Goal: Transaction & Acquisition: Subscribe to service/newsletter

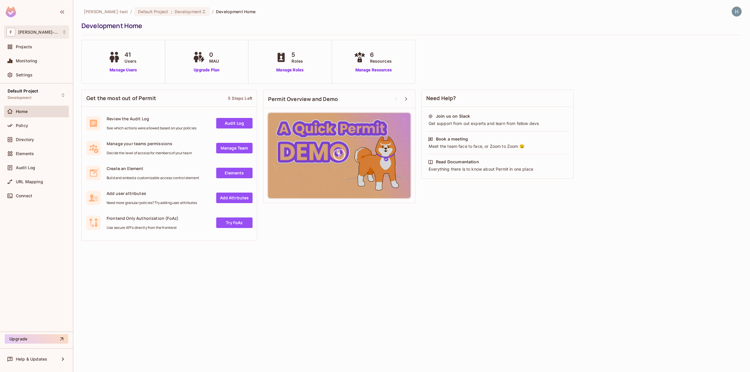
click at [39, 31] on div "F finch-test" at bounding box center [36, 32] width 60 height 8
click at [33, 51] on span "[PERSON_NAME]-test" at bounding box center [35, 50] width 44 height 6
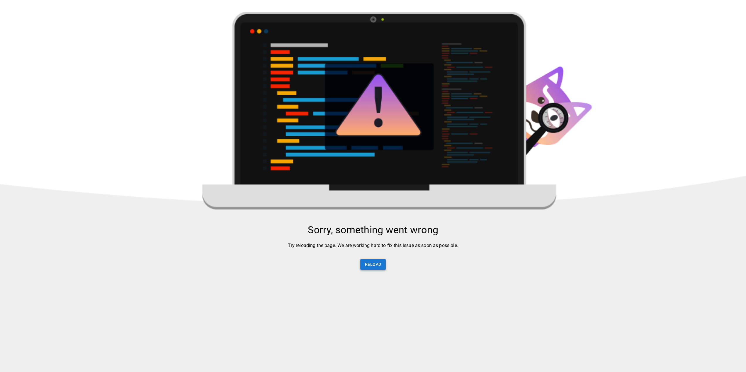
click at [370, 269] on button "Reload" at bounding box center [372, 264] width 25 height 11
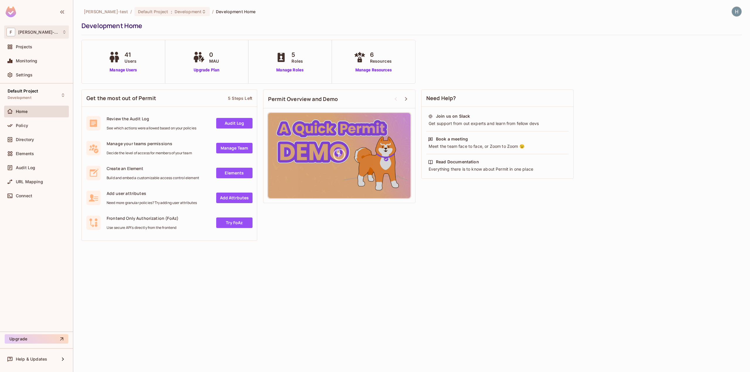
click at [64, 29] on div "F finch-test" at bounding box center [36, 32] width 60 height 8
click at [44, 51] on span "[PERSON_NAME]-test" at bounding box center [35, 50] width 44 height 6
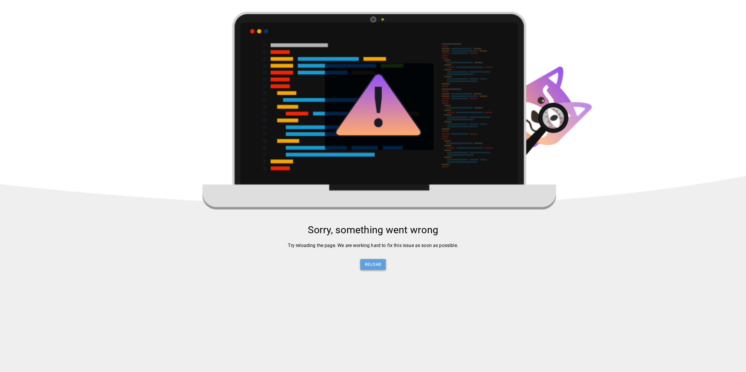
click at [371, 270] on button "Reload" at bounding box center [372, 264] width 25 height 11
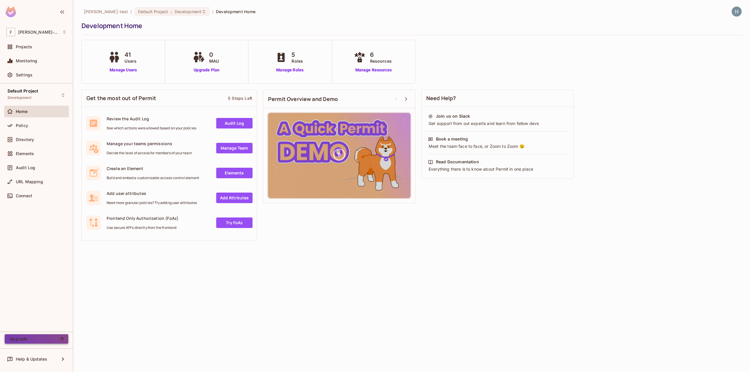
click at [43, 337] on button "Upgrade" at bounding box center [37, 339] width 64 height 9
click at [736, 12] on img at bounding box center [737, 12] width 10 height 10
click at [29, 77] on div at bounding box center [375, 186] width 750 height 372
click at [26, 76] on span "Settings" at bounding box center [24, 75] width 17 height 5
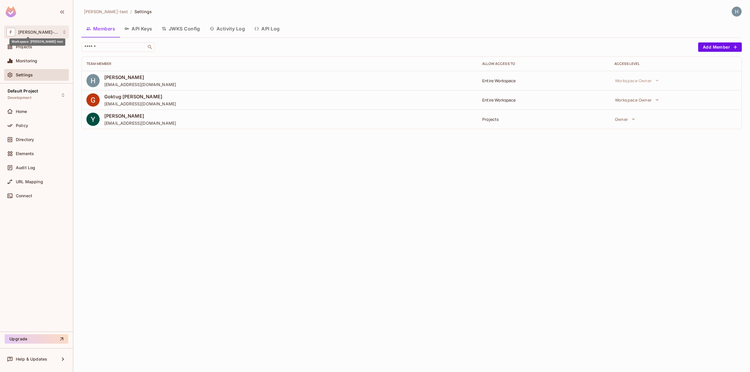
click at [29, 32] on span "[PERSON_NAME]-test" at bounding box center [38, 32] width 41 height 5
click at [29, 32] on div at bounding box center [375, 186] width 750 height 372
click at [30, 48] on span "Projects" at bounding box center [24, 47] width 16 height 5
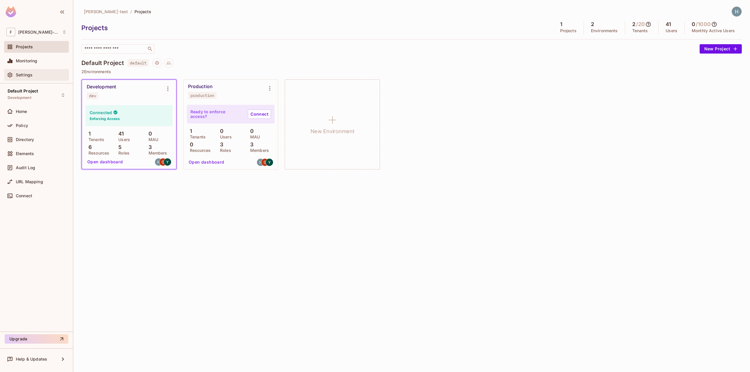
click at [38, 74] on div "Settings" at bounding box center [41, 75] width 51 height 5
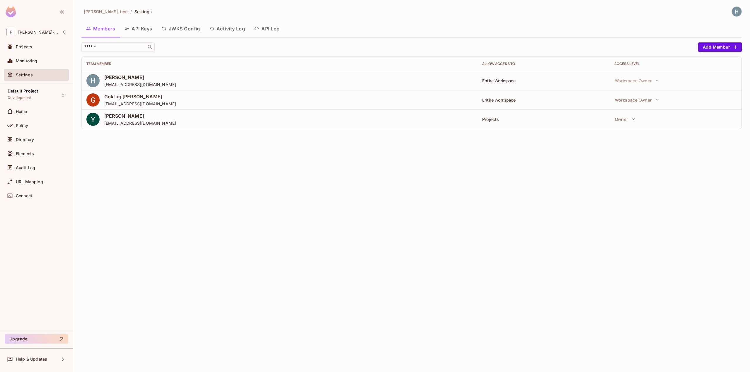
click at [141, 29] on button "API Keys" at bounding box center [138, 28] width 37 height 15
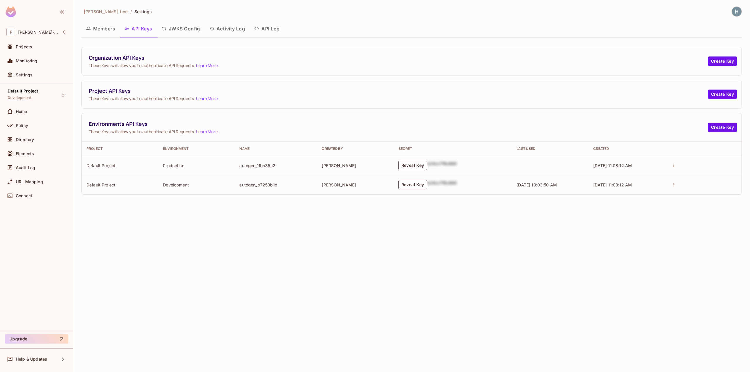
click at [184, 27] on button "JWKS Config" at bounding box center [181, 28] width 48 height 15
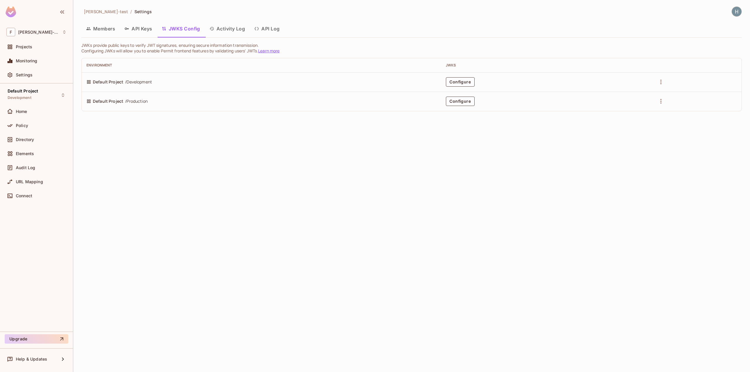
click at [224, 28] on button "Activity Log" at bounding box center [227, 28] width 45 height 15
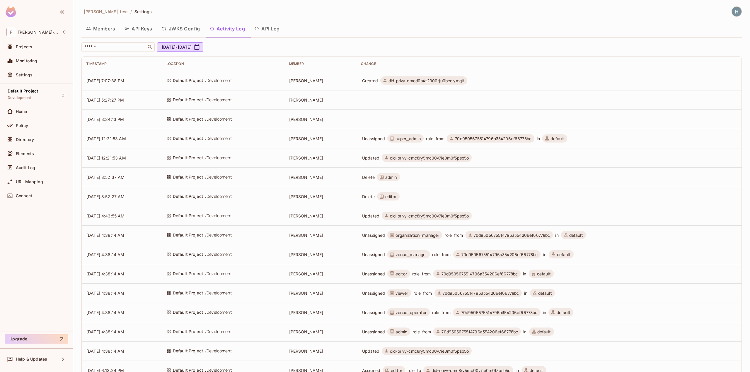
click at [263, 29] on button "API Log" at bounding box center [267, 28] width 35 height 15
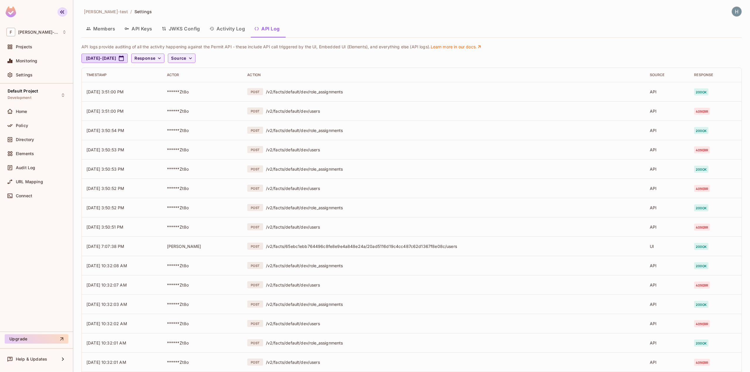
click at [65, 11] on icon "button" at bounding box center [62, 11] width 7 height 7
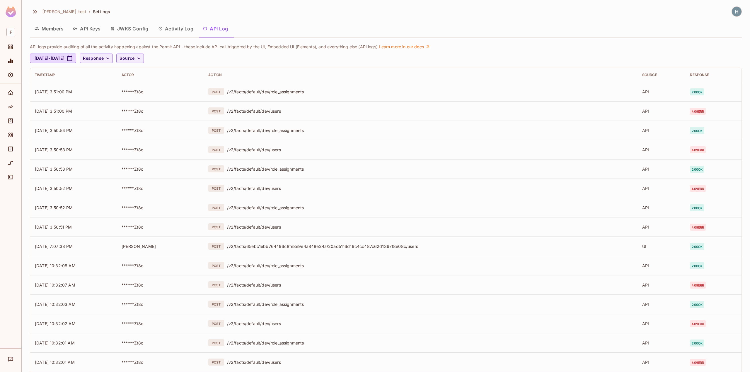
click at [29, 8] on div "finch-test / Settings Members API Keys JWKS Config Activity Log API Log API log…" at bounding box center [386, 186] width 728 height 372
click at [34, 11] on icon "button" at bounding box center [35, 11] width 7 height 7
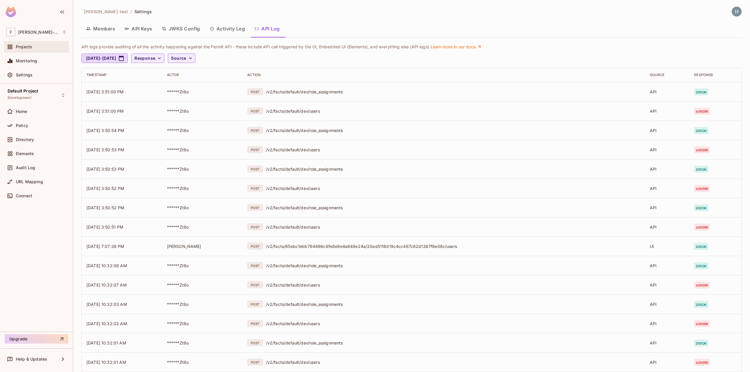
click at [20, 47] on span "Projects" at bounding box center [24, 47] width 16 height 5
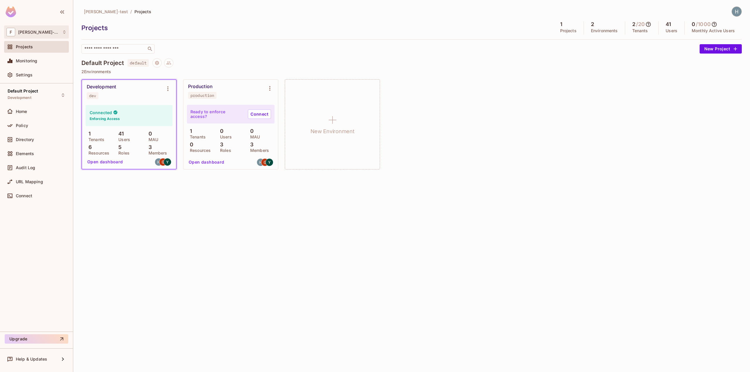
click at [67, 32] on div "F finch-test" at bounding box center [36, 31] width 65 height 13
click at [736, 12] on div at bounding box center [375, 186] width 750 height 372
click at [736, 12] on img at bounding box center [737, 12] width 10 height 10
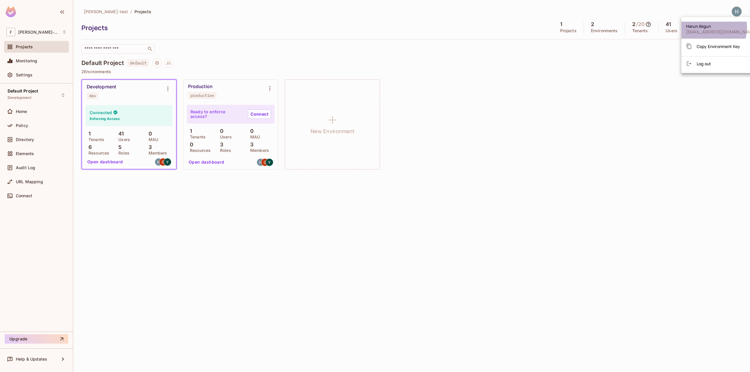
click at [706, 28] on span "Harun Akgun" at bounding box center [721, 26] width 70 height 6
click at [480, 76] on div at bounding box center [375, 186] width 750 height 372
click at [372, 46] on div "​" at bounding box center [388, 48] width 615 height 9
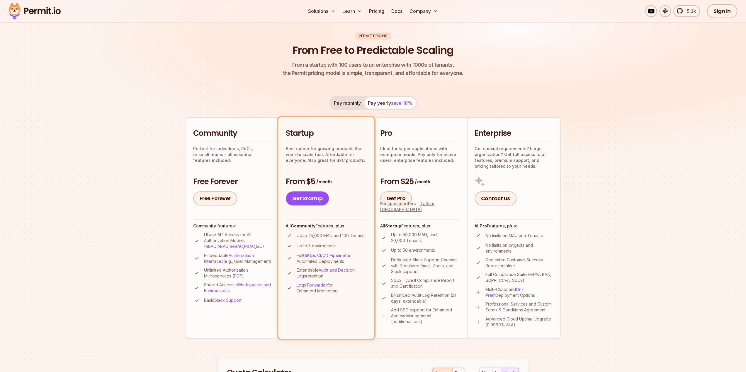
scroll to position [59, 0]
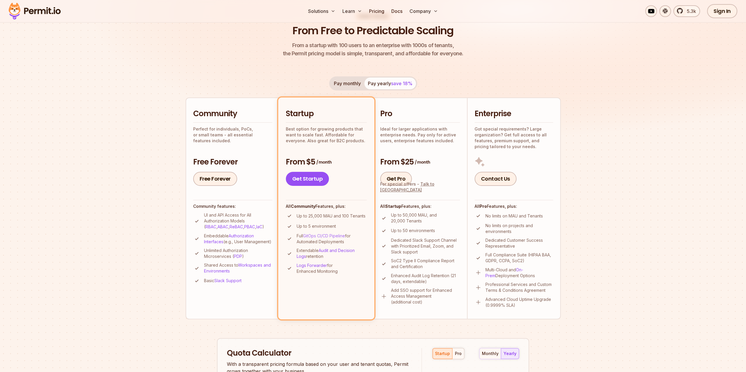
click at [326, 235] on link "GitOps CI/CD Pipeline" at bounding box center [324, 236] width 42 height 5
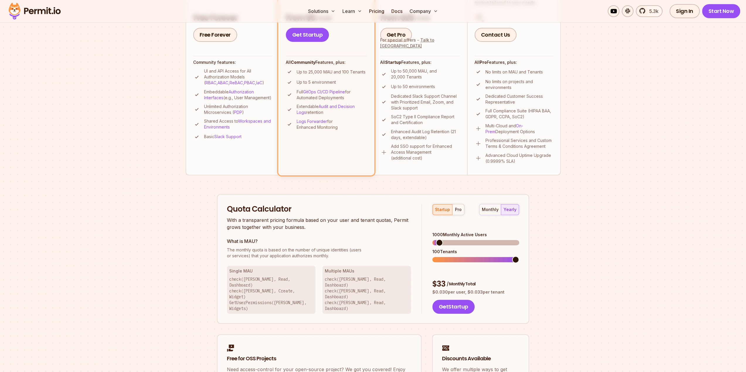
scroll to position [205, 0]
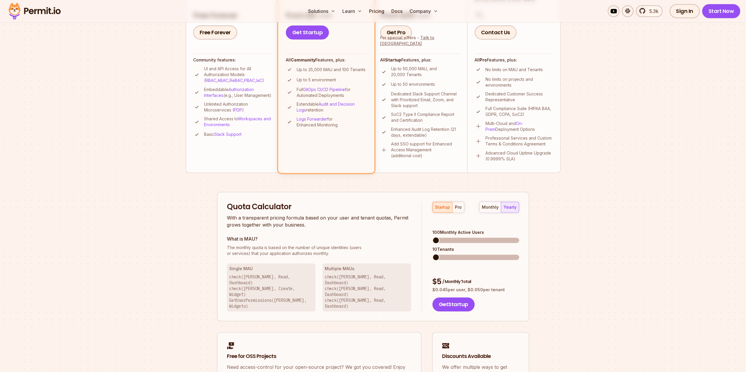
click at [432, 237] on span at bounding box center [435, 240] width 7 height 7
click at [432, 254] on span at bounding box center [435, 257] width 7 height 7
click at [432, 237] on span at bounding box center [435, 240] width 7 height 7
click at [483, 210] on div "monthly" at bounding box center [490, 208] width 17 height 6
click at [435, 237] on span at bounding box center [438, 240] width 7 height 7
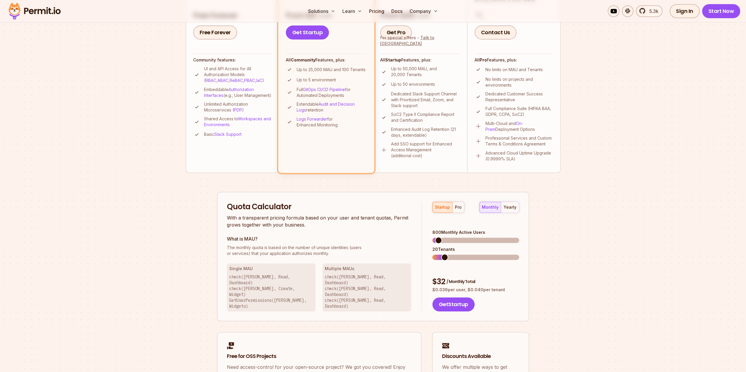
click at [445, 254] on span at bounding box center [444, 257] width 7 height 7
click at [435, 237] on span at bounding box center [438, 240] width 7 height 7
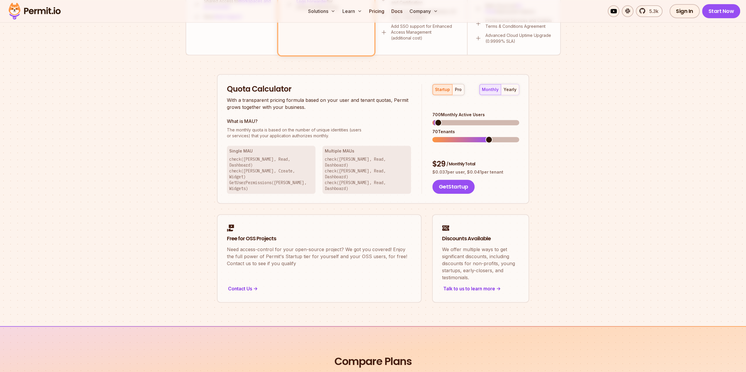
scroll to position [352, 0]
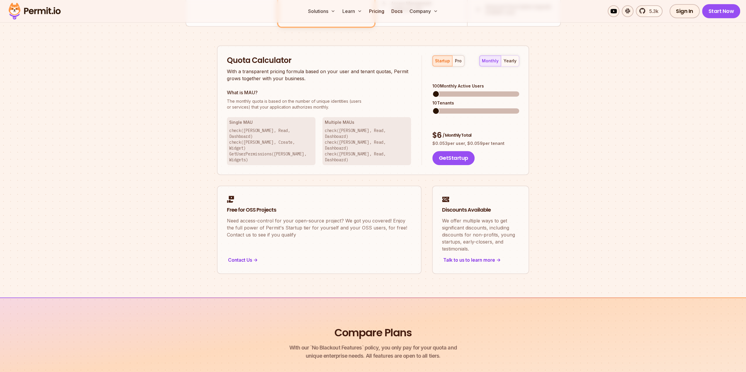
click at [432, 91] on span at bounding box center [435, 94] width 7 height 7
click at [436, 91] on span at bounding box center [439, 94] width 7 height 7
click at [435, 108] on span at bounding box center [435, 111] width 7 height 7
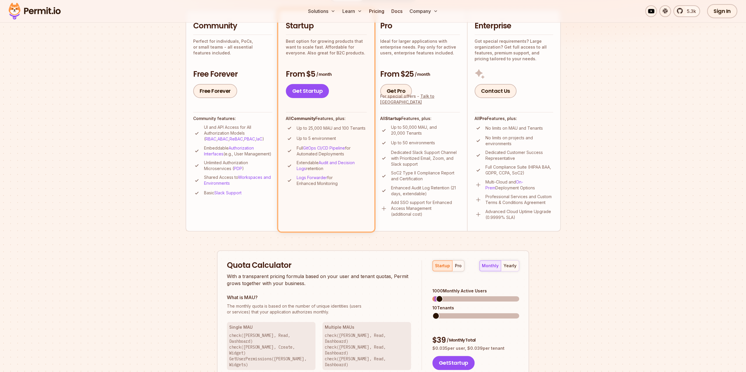
scroll to position [0, 0]
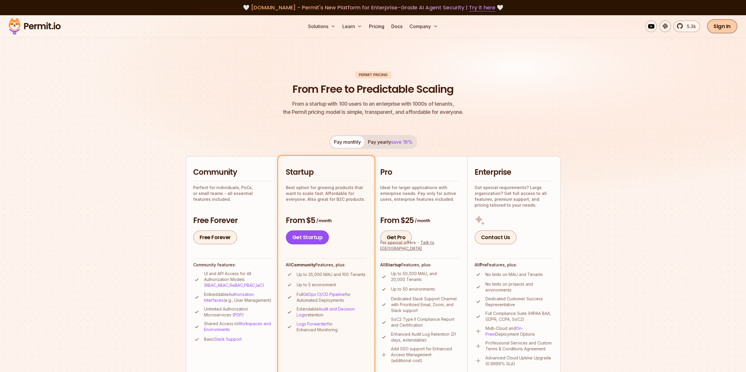
click at [726, 27] on link "Sign In" at bounding box center [722, 26] width 30 height 14
